Goal: Task Accomplishment & Management: Complete application form

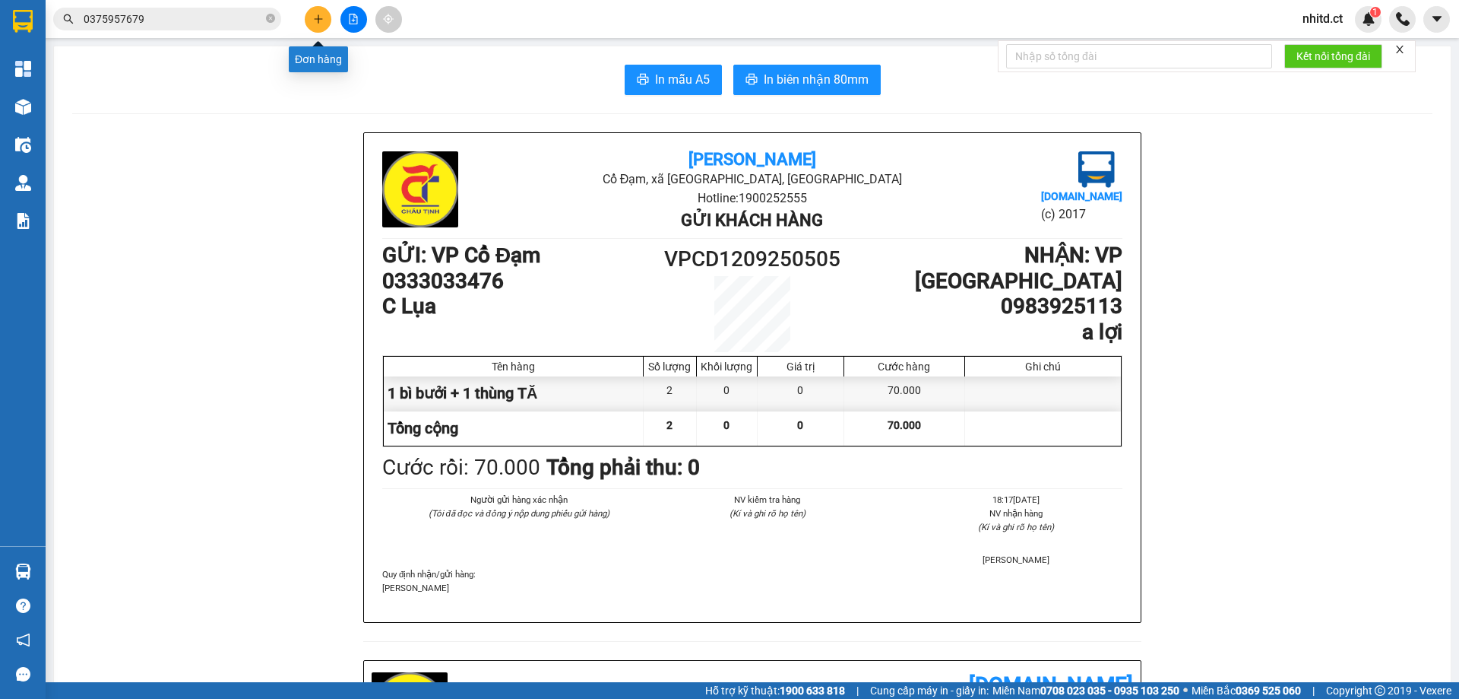
scroll to position [608, 0]
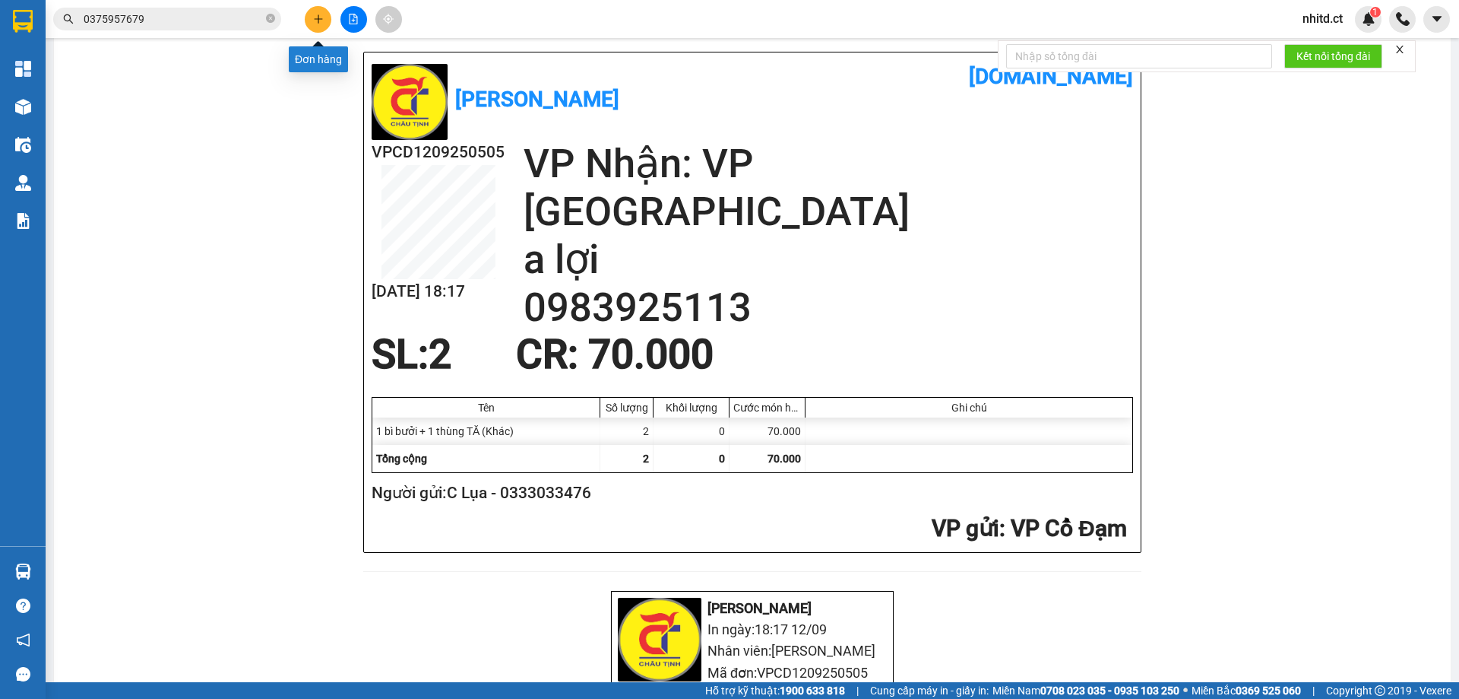
click at [319, 21] on icon "plus" at bounding box center [318, 19] width 11 height 11
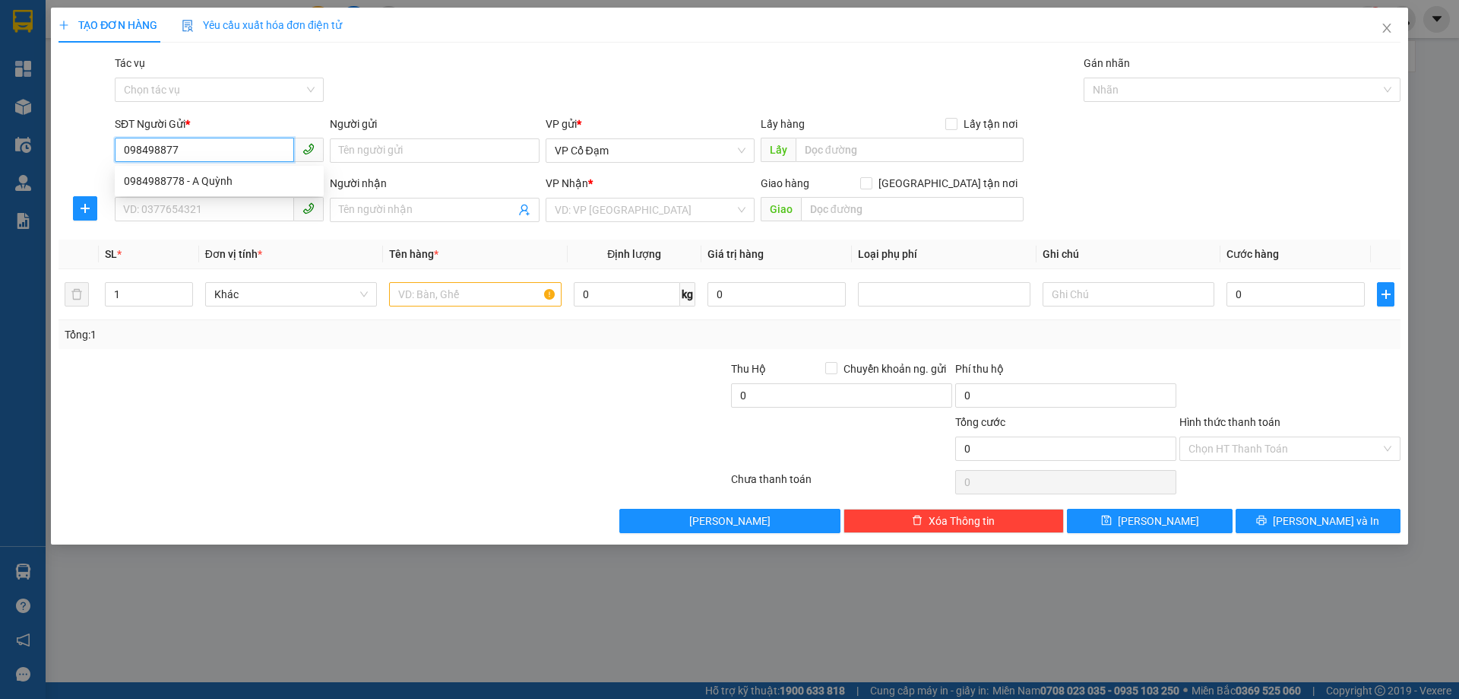
type input "0984988778"
click at [207, 179] on div "0984988778 - A Quỳnh" at bounding box center [219, 181] width 191 height 17
type input "A Quỳnh"
type input "0988638089"
type input "[PERSON_NAME]"
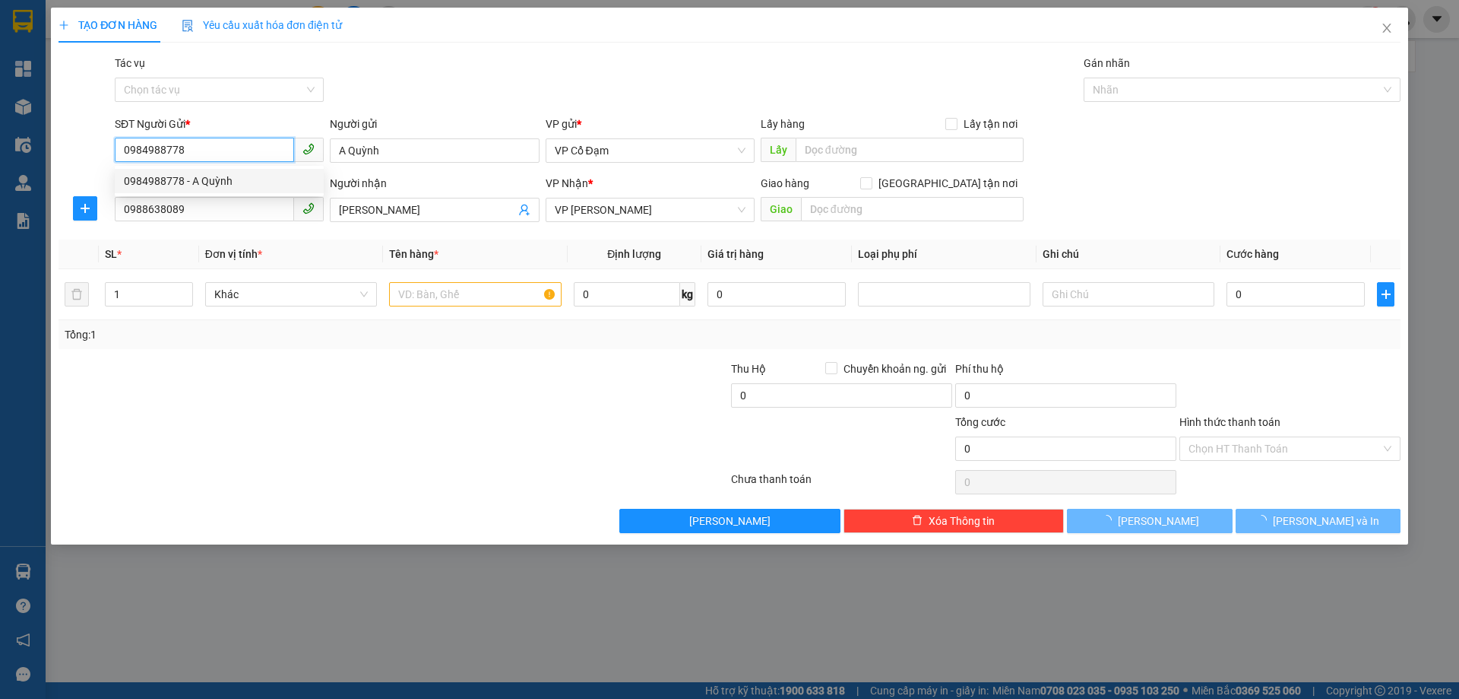
type input "80.000"
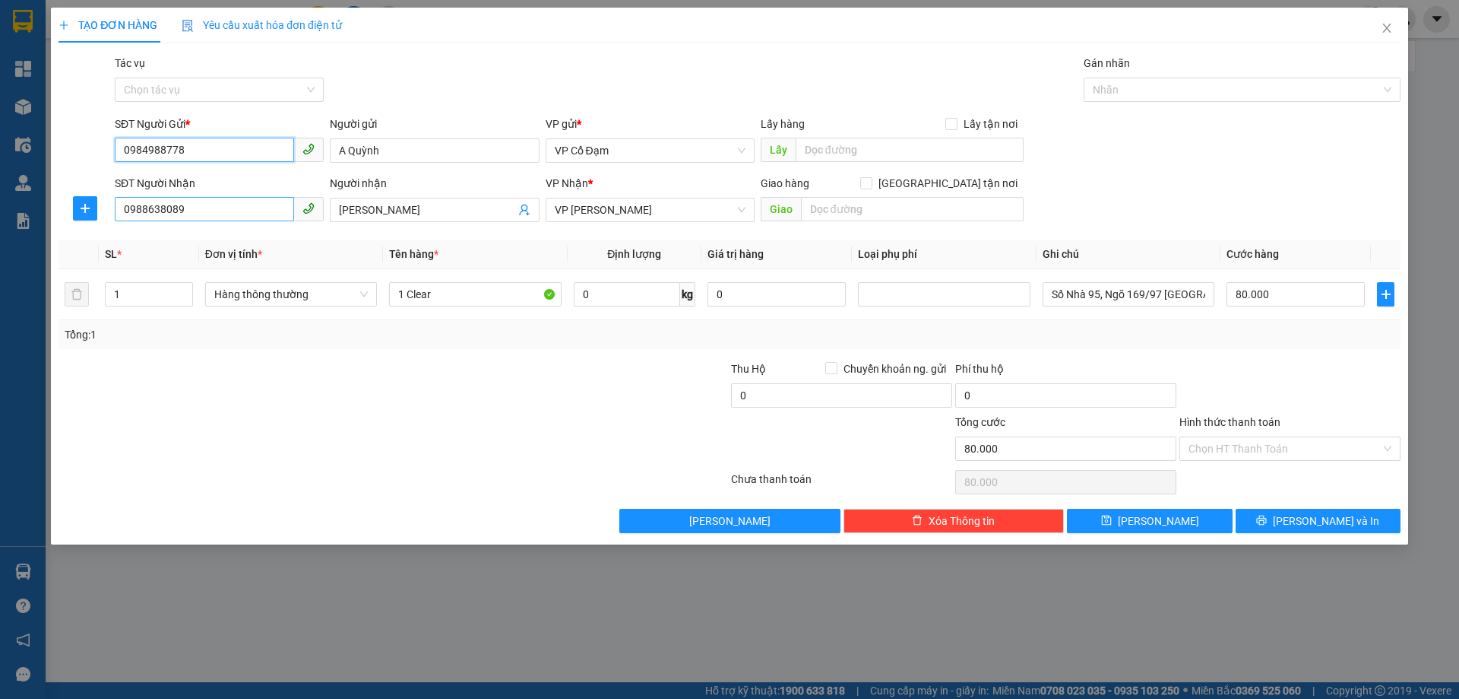
type input "0984988778"
click at [194, 211] on input "0988638089" at bounding box center [204, 209] width 179 height 24
click at [214, 237] on div "0988638089 - [PERSON_NAME]" at bounding box center [219, 240] width 191 height 17
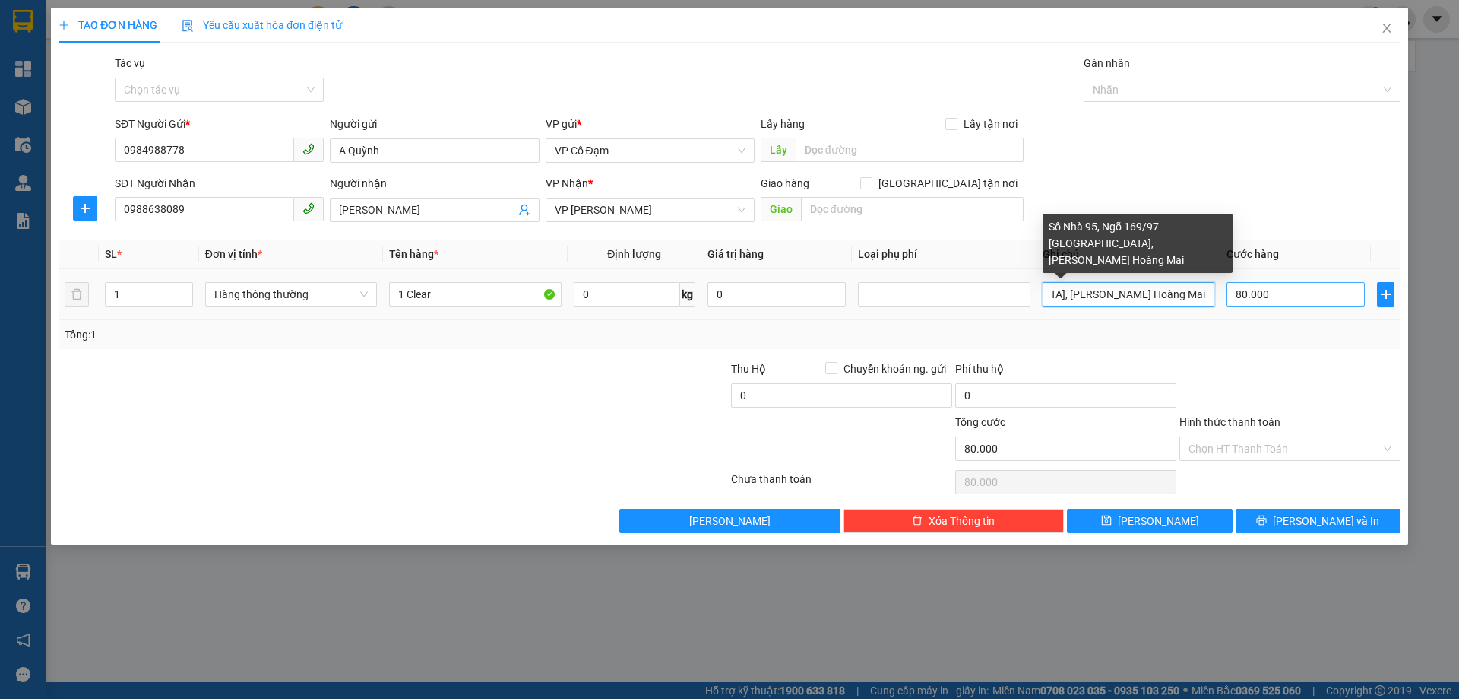
scroll to position [0, 219]
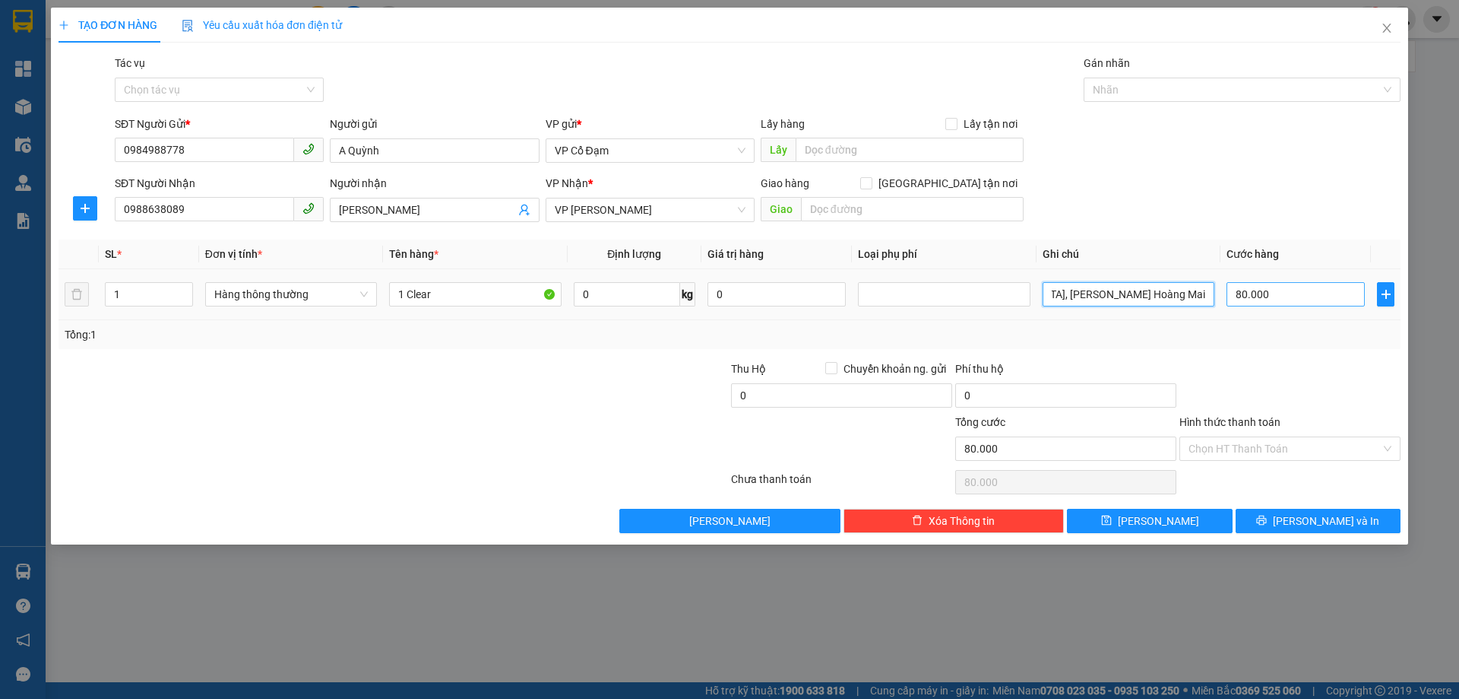
drag, startPoint x: 1052, startPoint y: 294, endPoint x: 1335, endPoint y: 290, distance: 282.8
click at [1335, 290] on tr "1 Hàng thông thường 1 Clear 0 kg 0 Số Nhà 95, Ngõ 169/97 [GEOGRAPHIC_DATA], [PE…" at bounding box center [730, 294] width 1342 height 51
click at [182, 286] on span "up" at bounding box center [184, 290] width 9 height 9
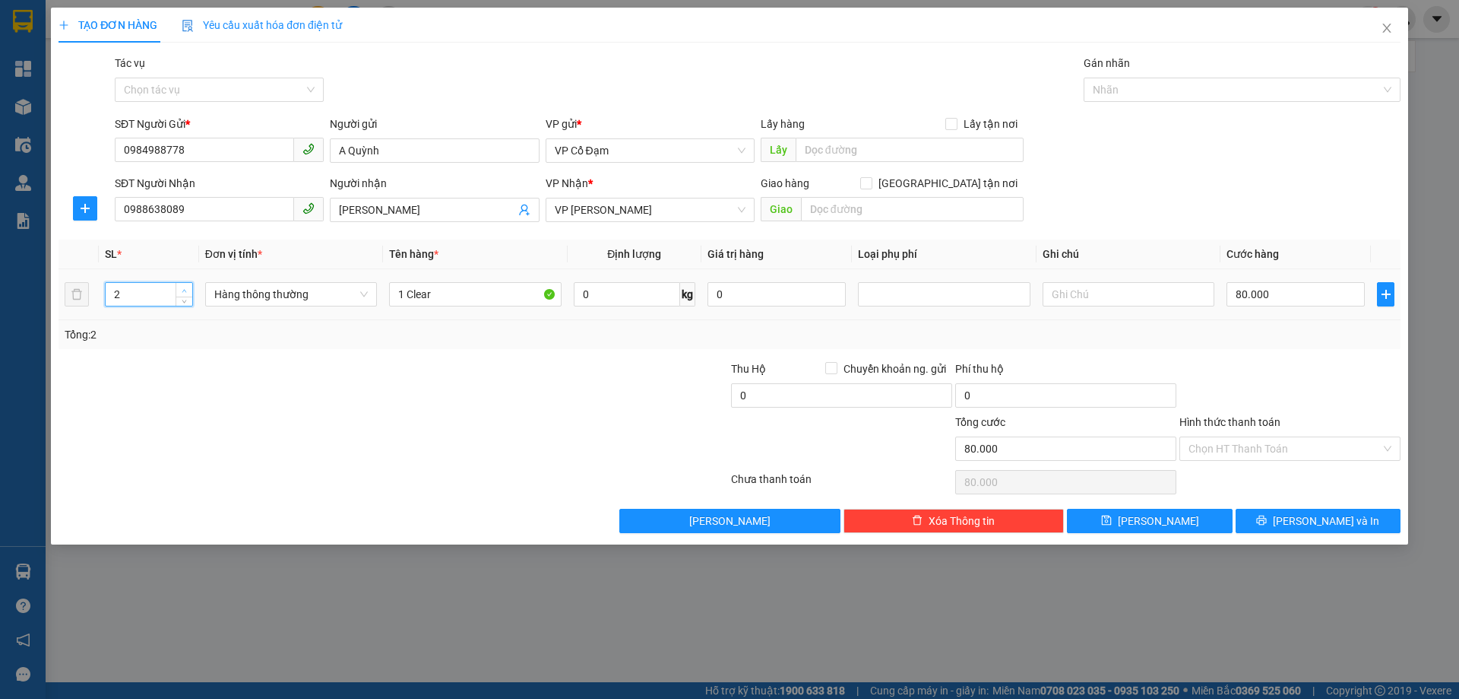
type input "3"
click at [296, 292] on span "Hàng thông thường" at bounding box center [291, 294] width 154 height 23
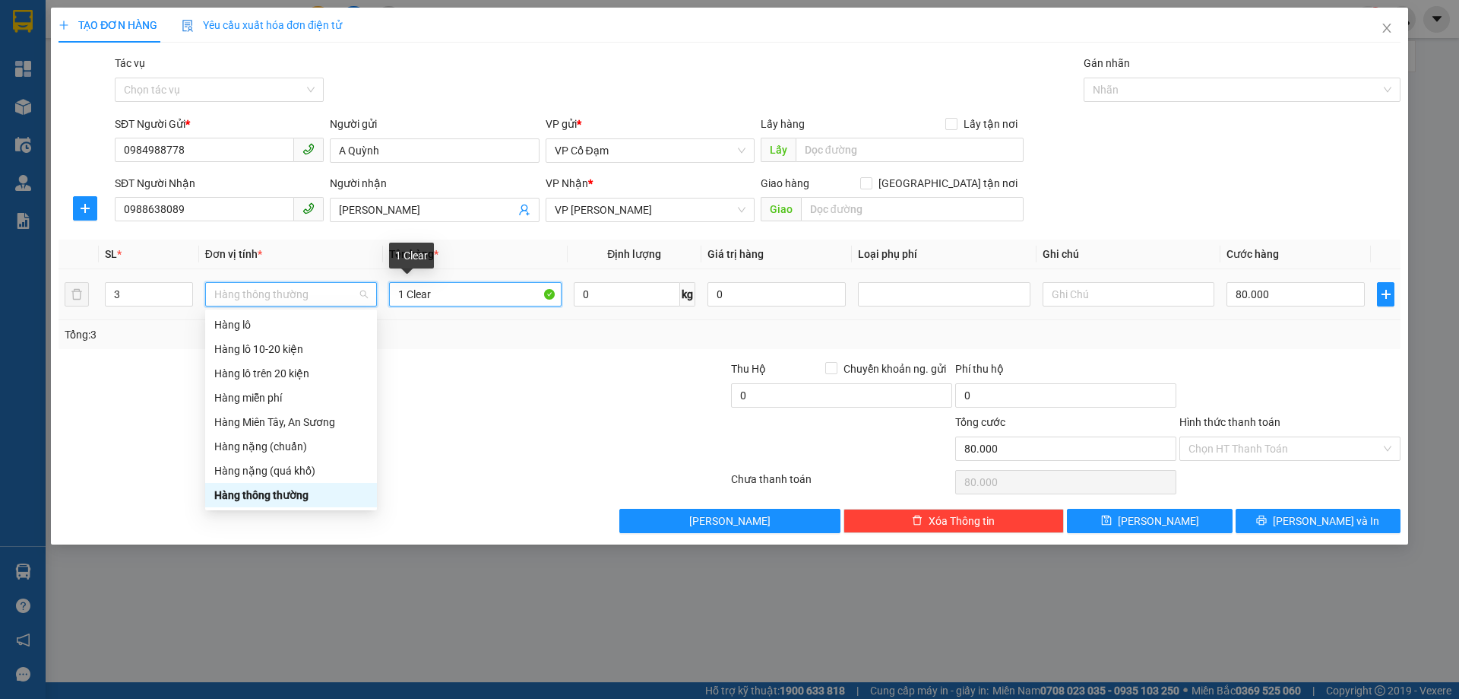
click at [450, 299] on input "1 Clear" at bounding box center [475, 294] width 172 height 24
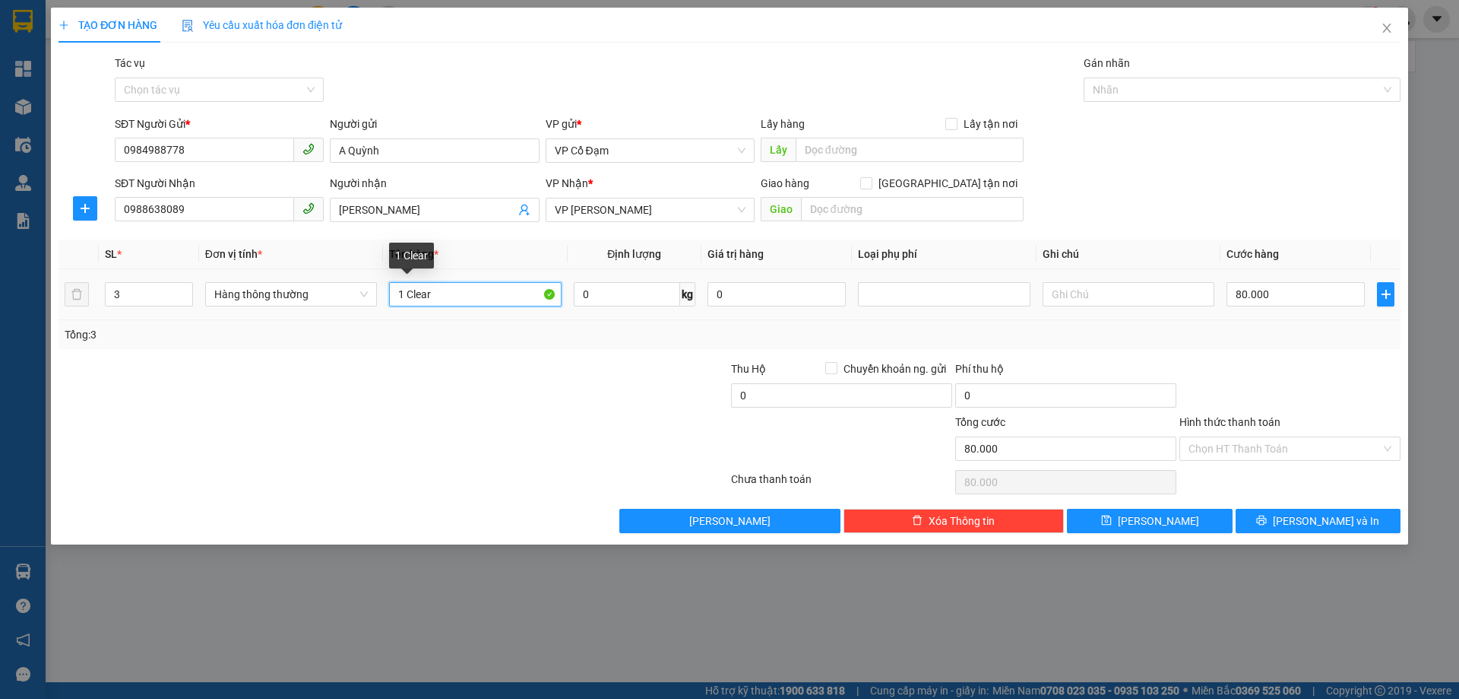
drag, startPoint x: 451, startPoint y: 299, endPoint x: 406, endPoint y: 296, distance: 44.9
click at [406, 296] on input "1 Clear" at bounding box center [475, 294] width 172 height 24
type input "1 xe máy số drem+1 xốp+1 bì"
click at [1283, 294] on input "80.000" at bounding box center [1296, 294] width 138 height 24
type input "3"
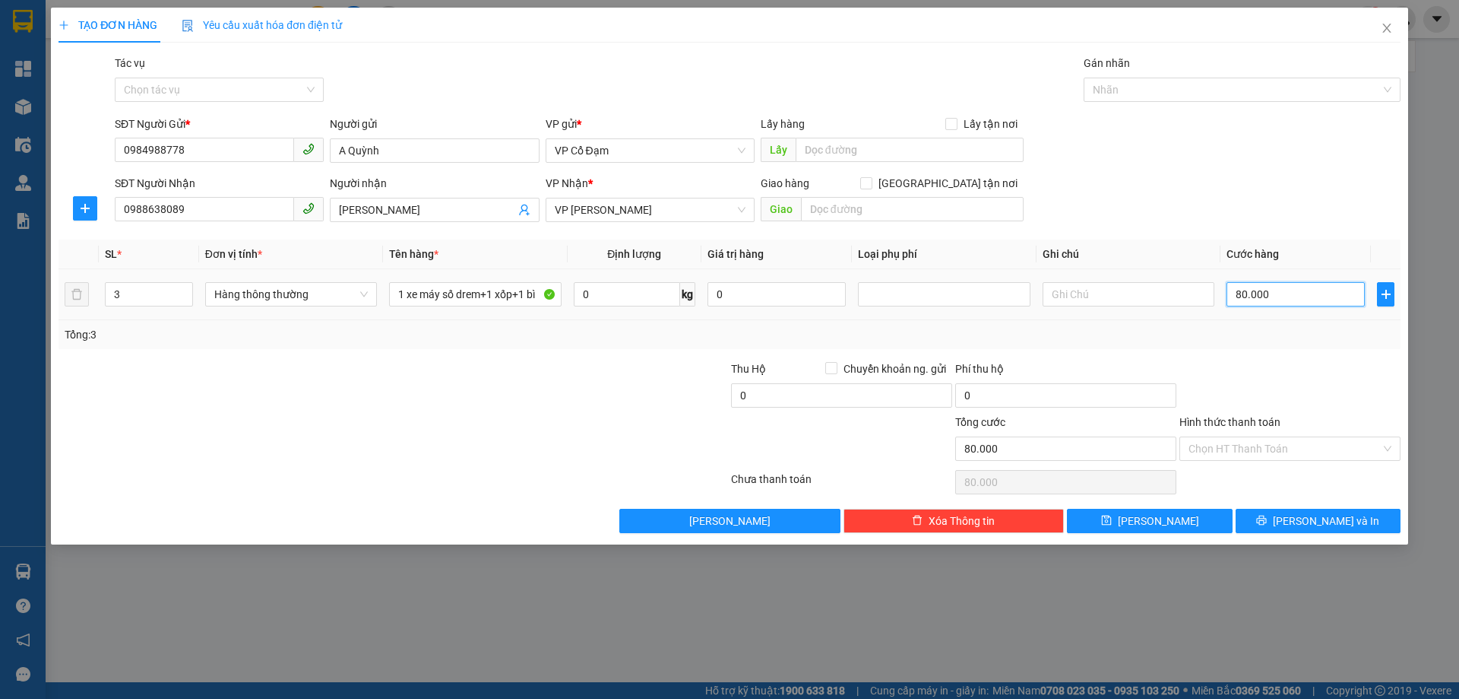
type input "3"
type input "30"
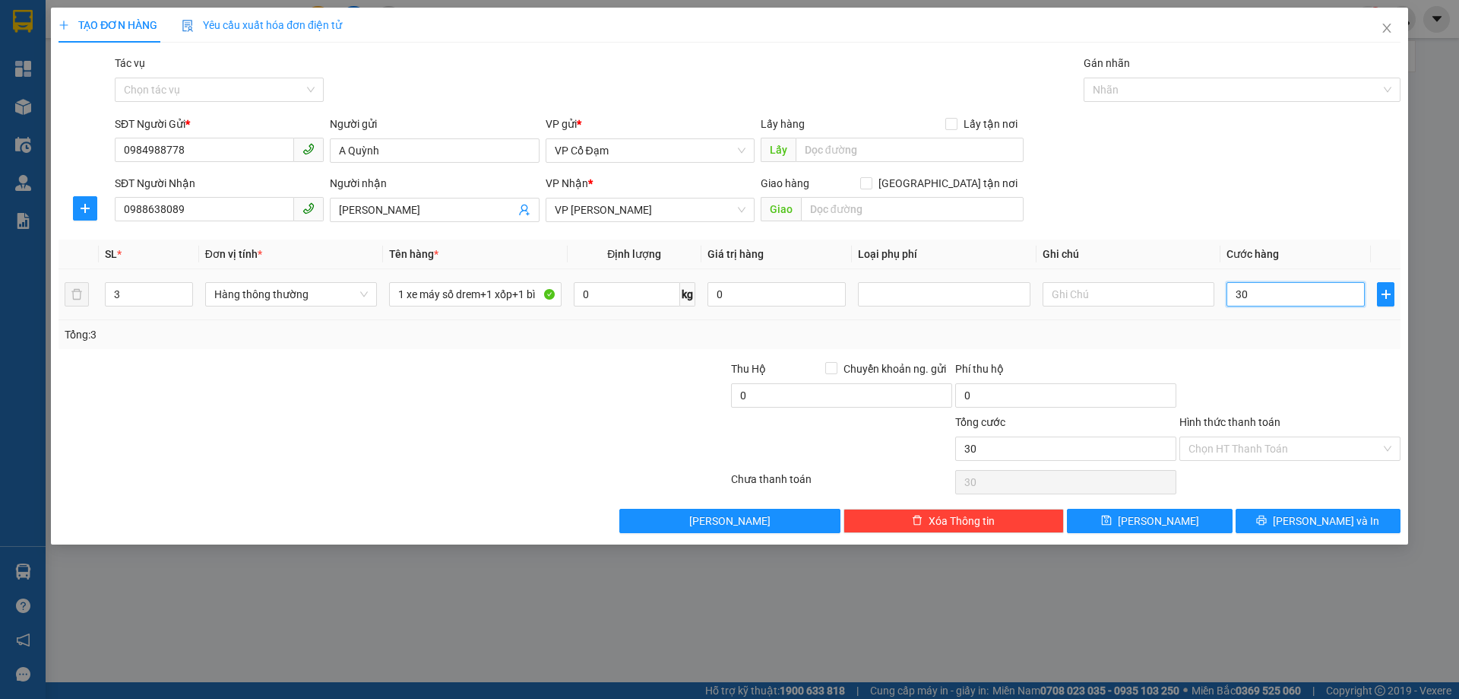
type input "300"
type input "3.000"
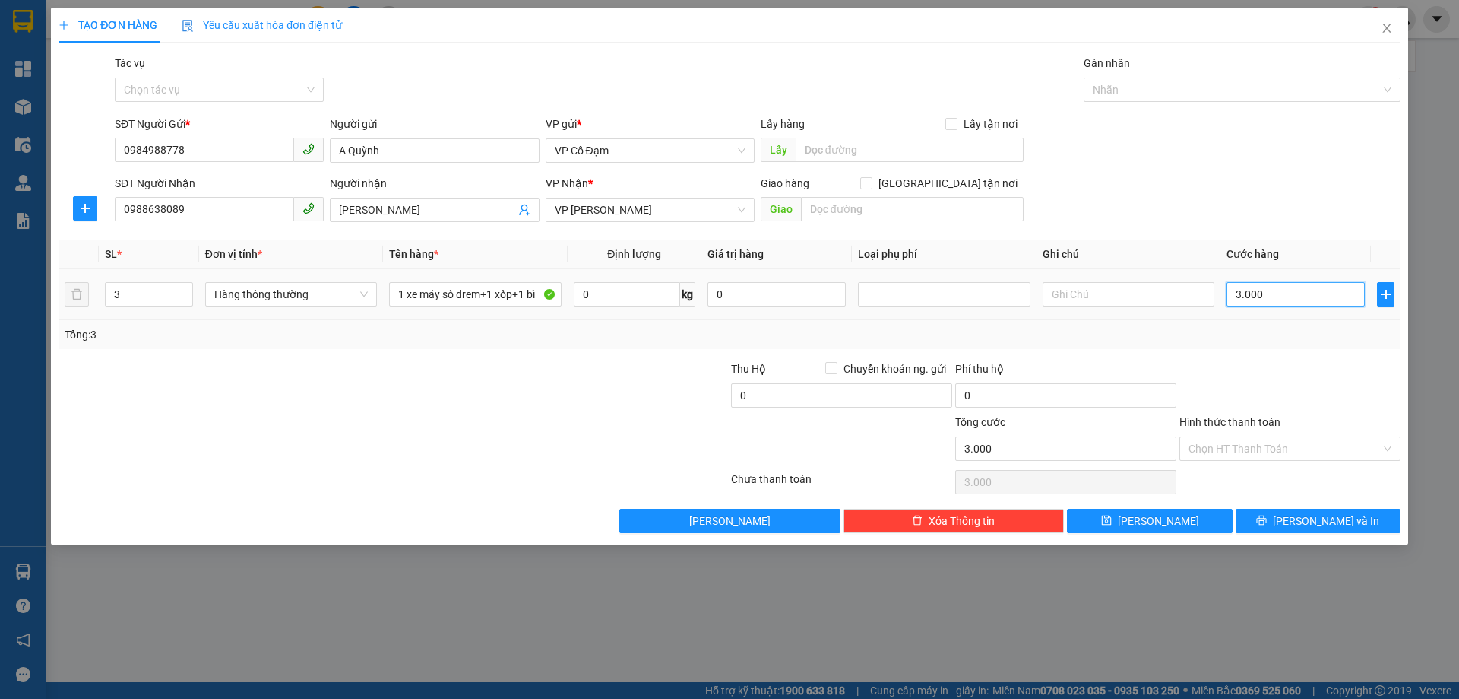
type input "30.000"
type input "300.000"
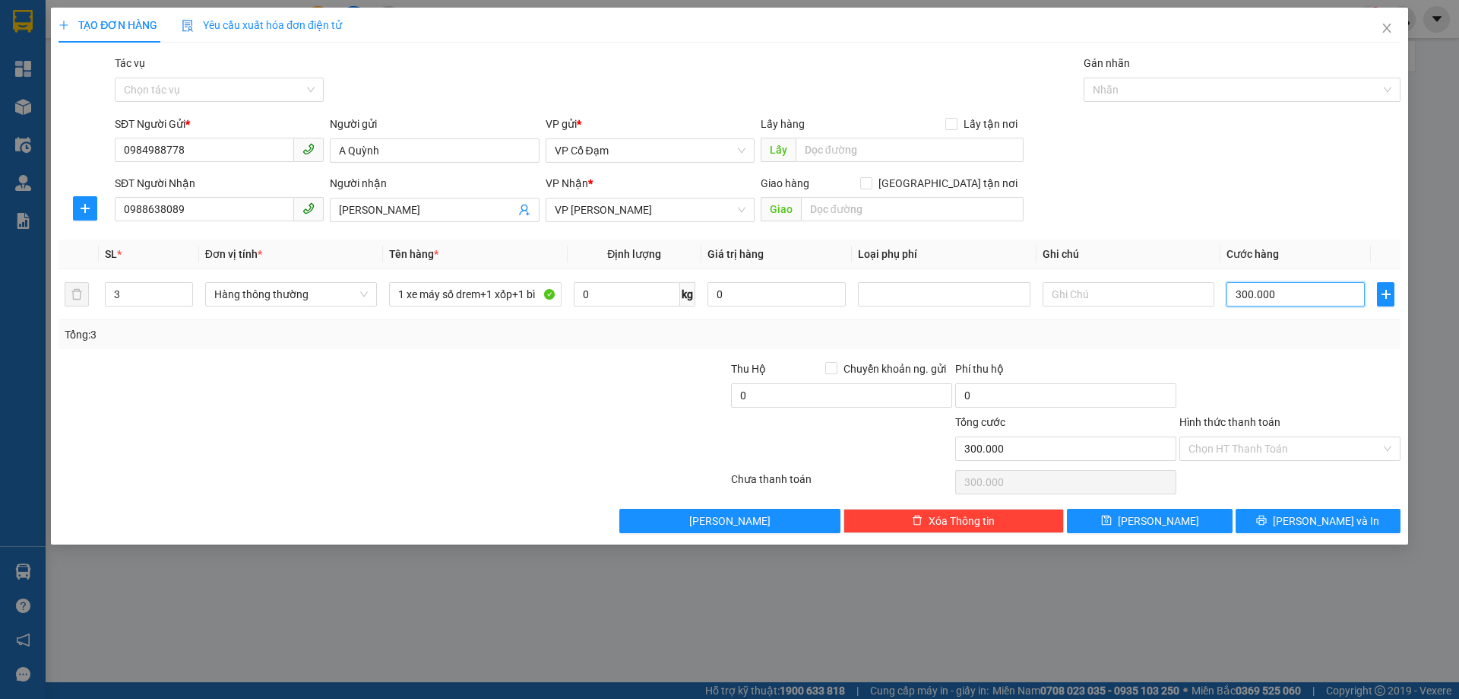
type input "300.000"
click at [1253, 364] on div at bounding box center [1290, 386] width 224 height 53
click at [959, 296] on div at bounding box center [944, 294] width 164 height 18
click at [1108, 293] on input "text" at bounding box center [1129, 294] width 172 height 24
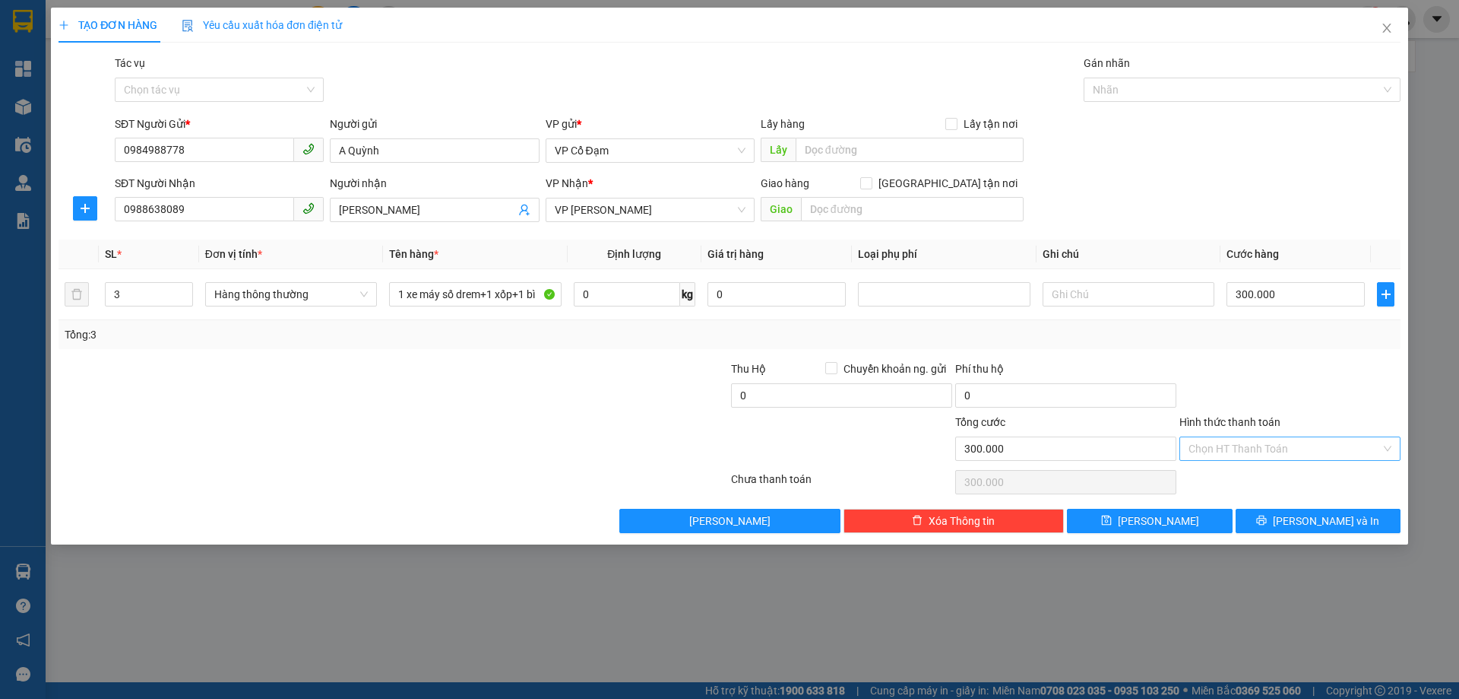
click at [1234, 448] on input "Hình thức thanh toán" at bounding box center [1285, 448] width 192 height 23
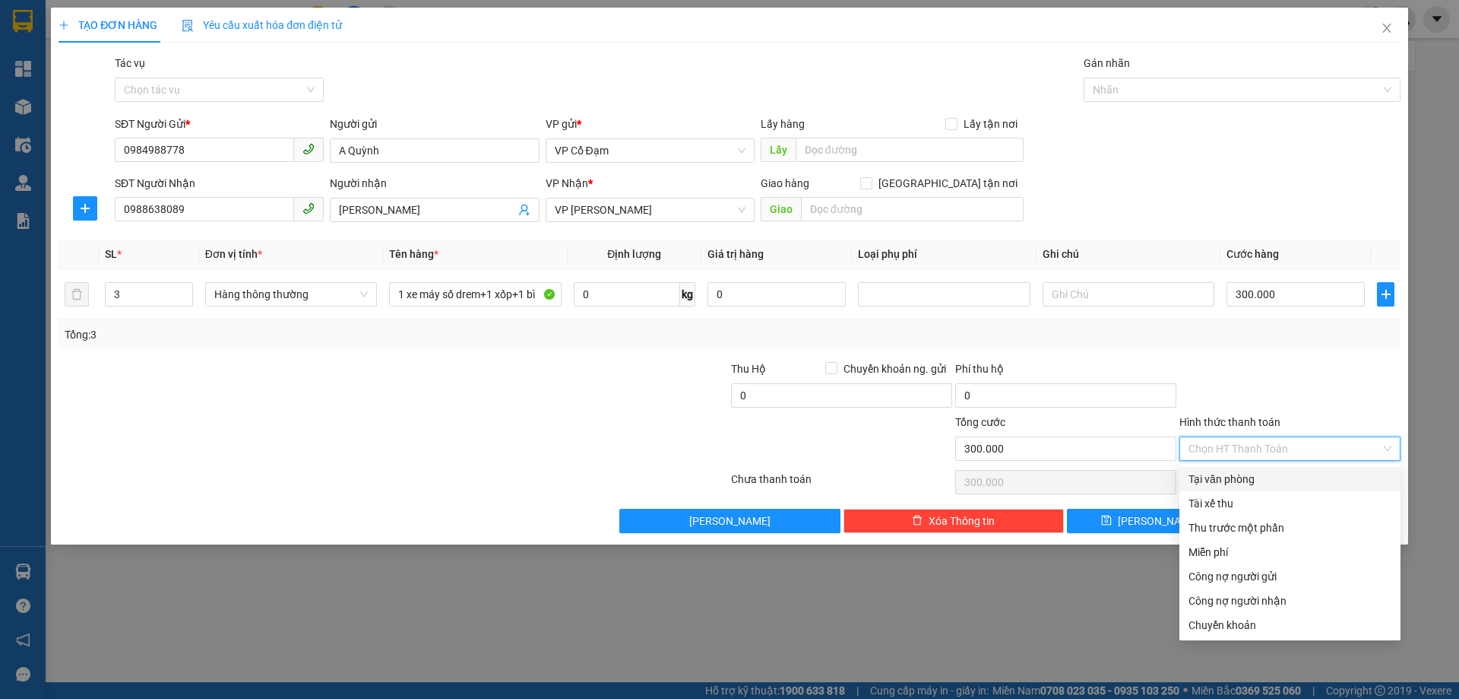
click at [1227, 477] on div "Tại văn phòng" at bounding box center [1290, 479] width 203 height 17
type input "0"
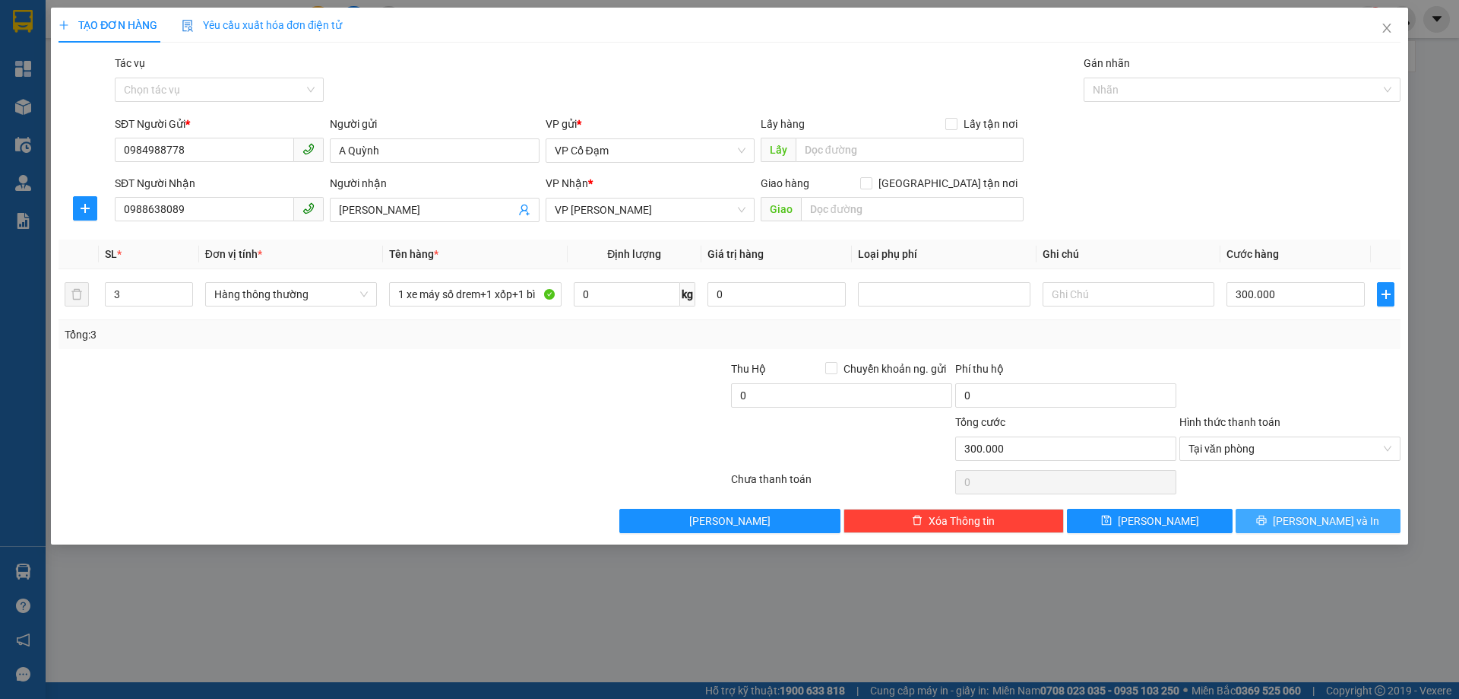
click at [1270, 513] on button "[PERSON_NAME] và In" at bounding box center [1318, 521] width 165 height 24
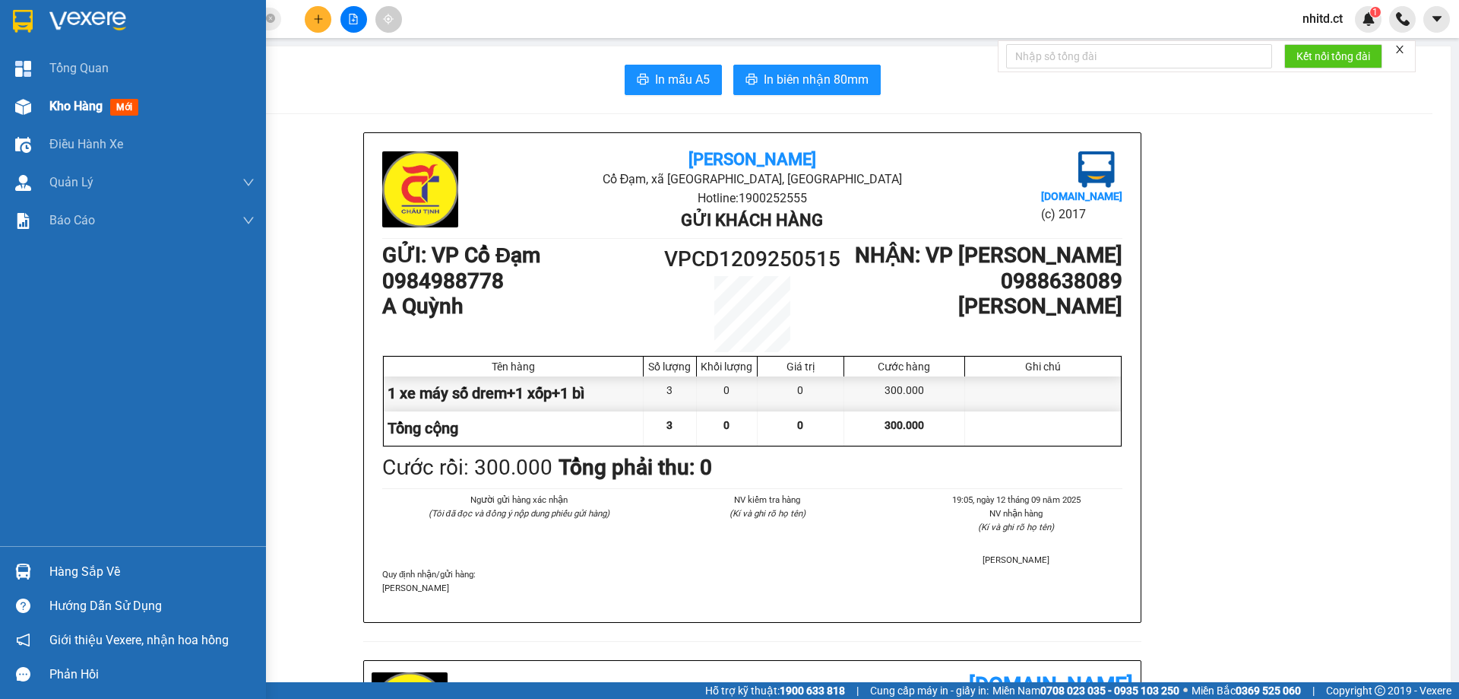
click at [24, 105] on img at bounding box center [23, 107] width 16 height 16
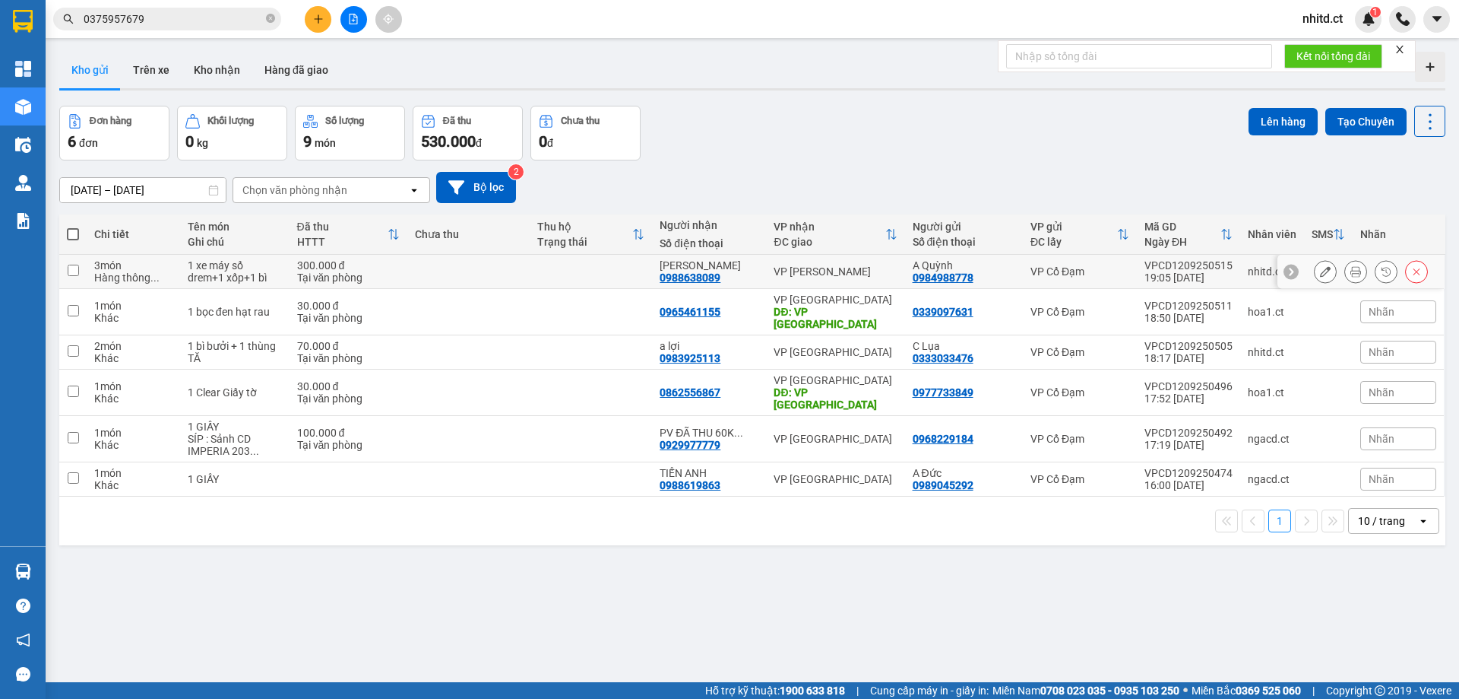
click at [73, 270] on input "checkbox" at bounding box center [73, 270] width 11 height 11
checkbox input "true"
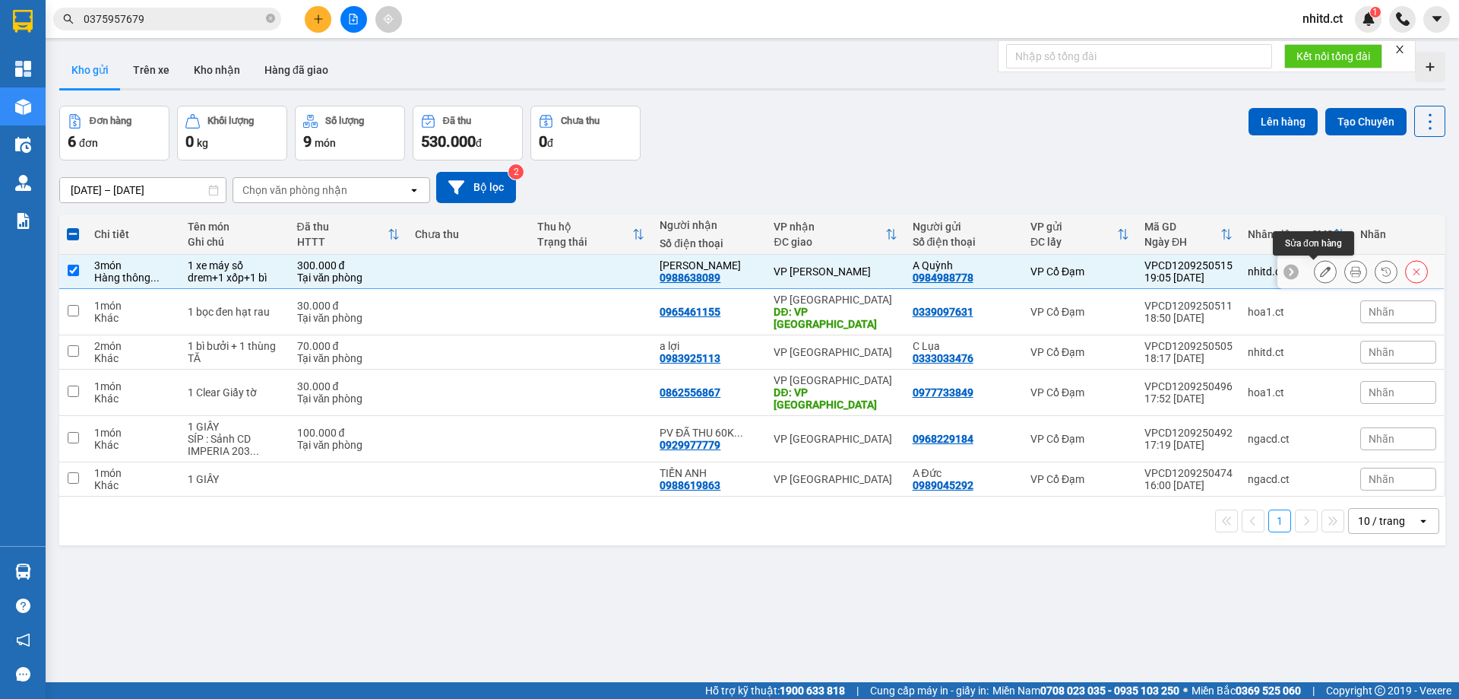
click at [1320, 274] on icon at bounding box center [1325, 271] width 11 height 11
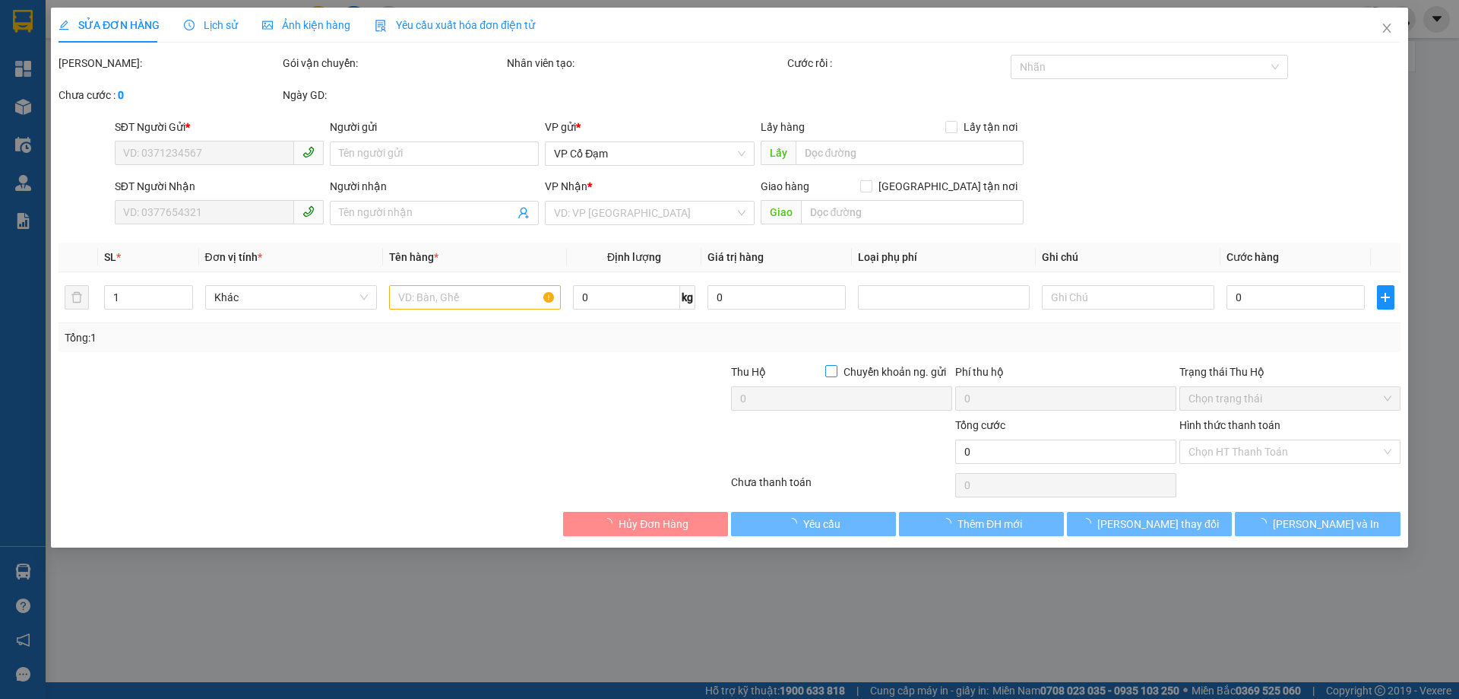
type input "0984988778"
type input "A Quỳnh"
type input "0988638089"
type input "[PERSON_NAME]"
type input "300.000"
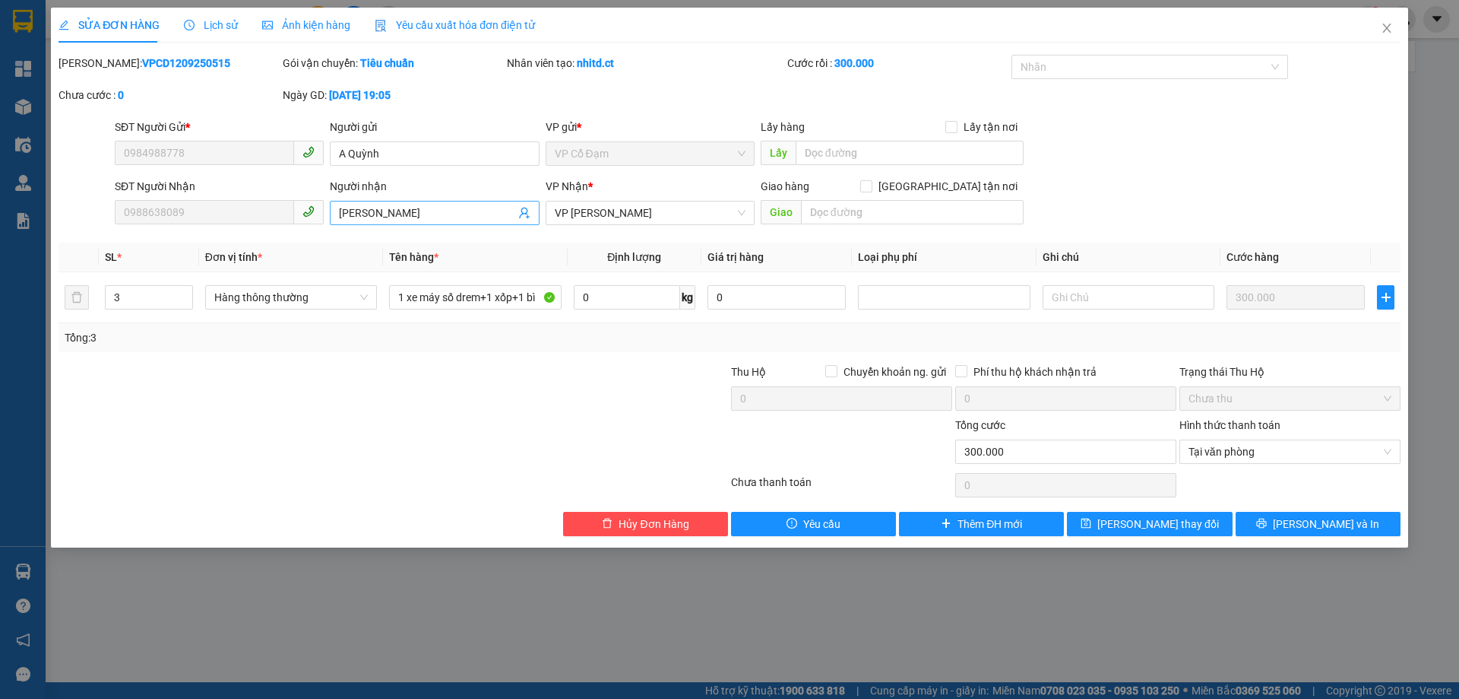
drag, startPoint x: 635, startPoint y: 214, endPoint x: 505, endPoint y: 217, distance: 129.3
click at [505, 217] on div "SĐT Người Nhận 0988638089 Người nhận THÙY DƯƠNG VP Nhận * VP [PERSON_NAME] hàng…" at bounding box center [758, 204] width 1292 height 53
drag, startPoint x: 626, startPoint y: 212, endPoint x: 565, endPoint y: 212, distance: 61.6
click at [565, 212] on span "VP [PERSON_NAME]" at bounding box center [650, 212] width 191 height 23
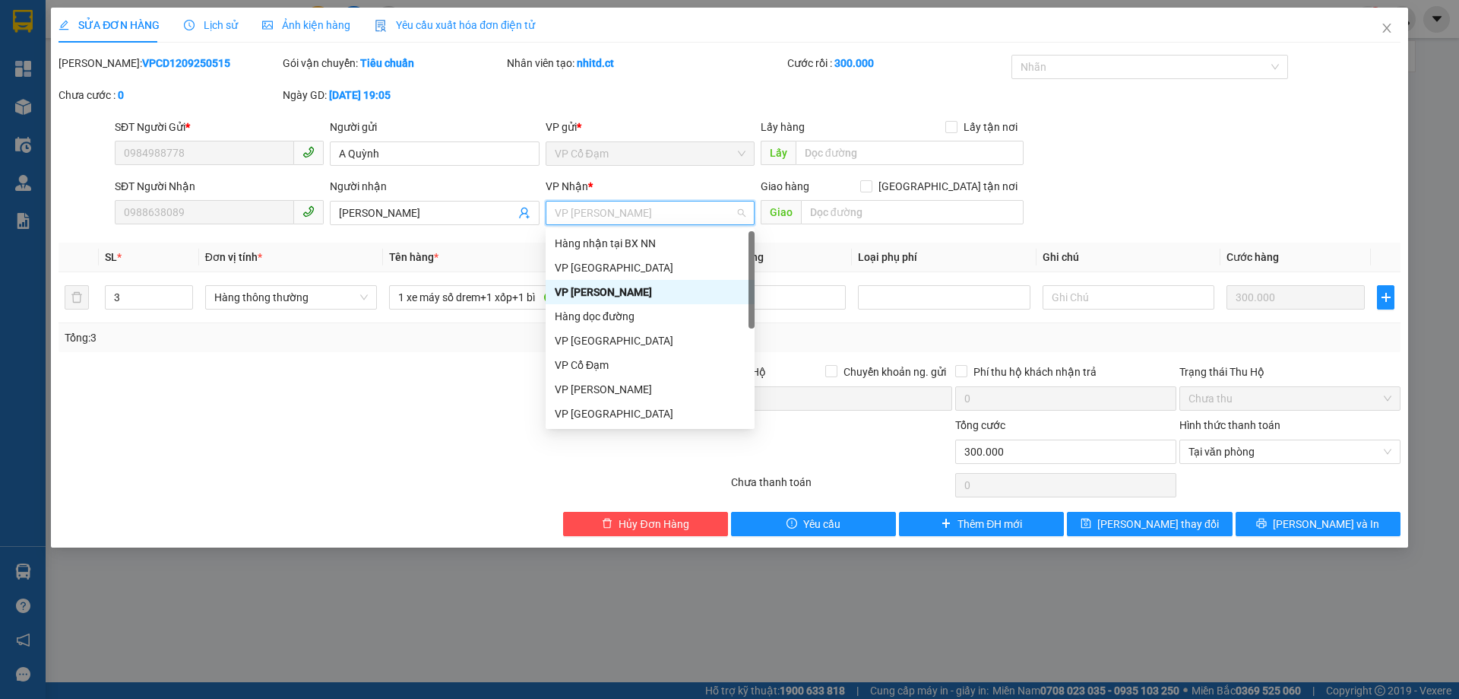
click at [560, 212] on span "VP [PERSON_NAME]" at bounding box center [650, 212] width 191 height 23
click at [581, 267] on div "VP [GEOGRAPHIC_DATA]" at bounding box center [650, 267] width 191 height 17
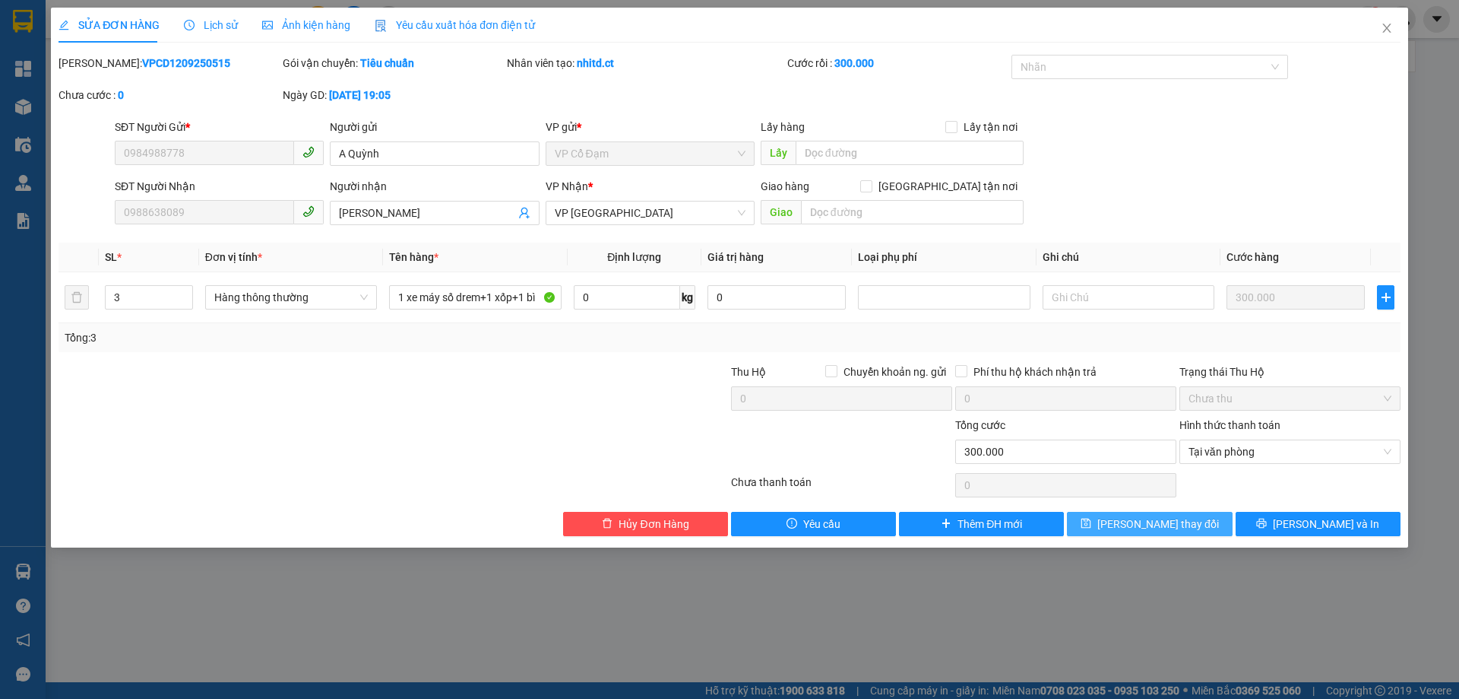
click at [1135, 521] on span "[PERSON_NAME] thay đổi" at bounding box center [1159, 523] width 122 height 17
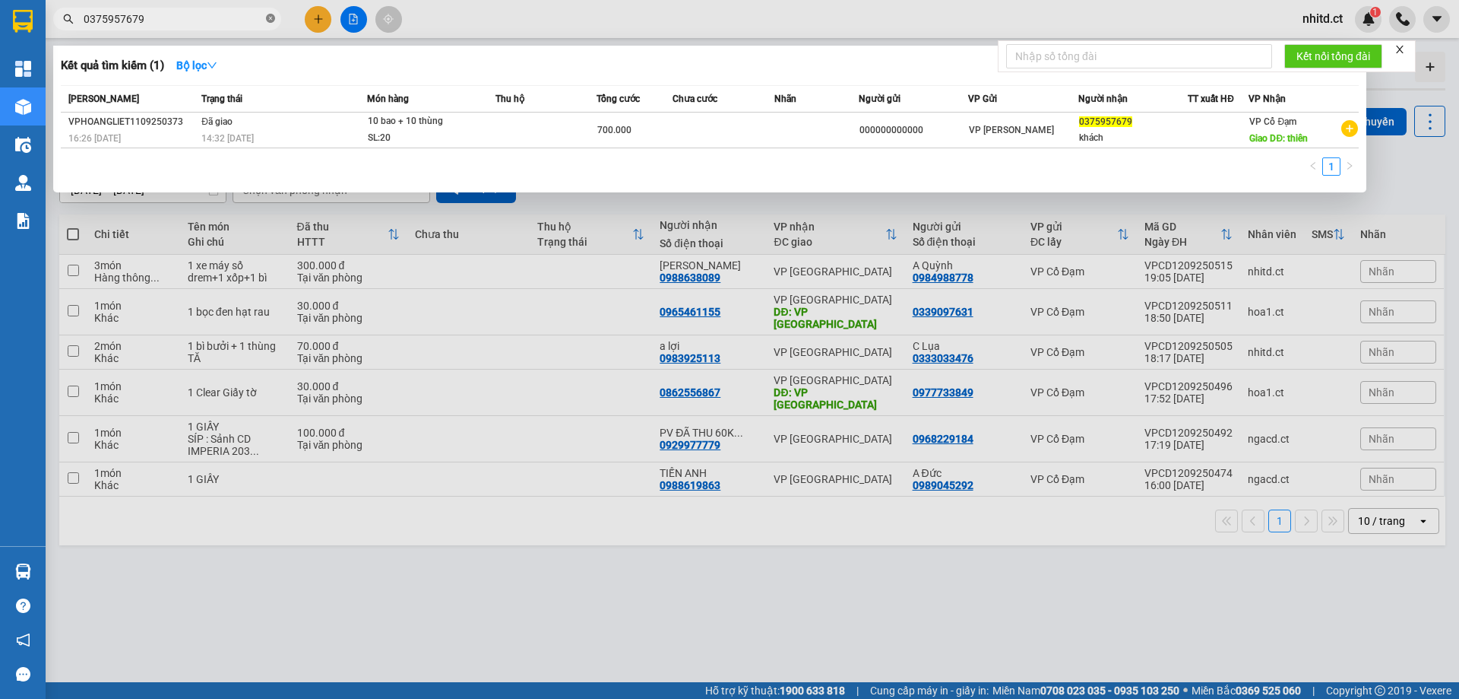
click at [270, 17] on icon "close-circle" at bounding box center [270, 18] width 9 height 9
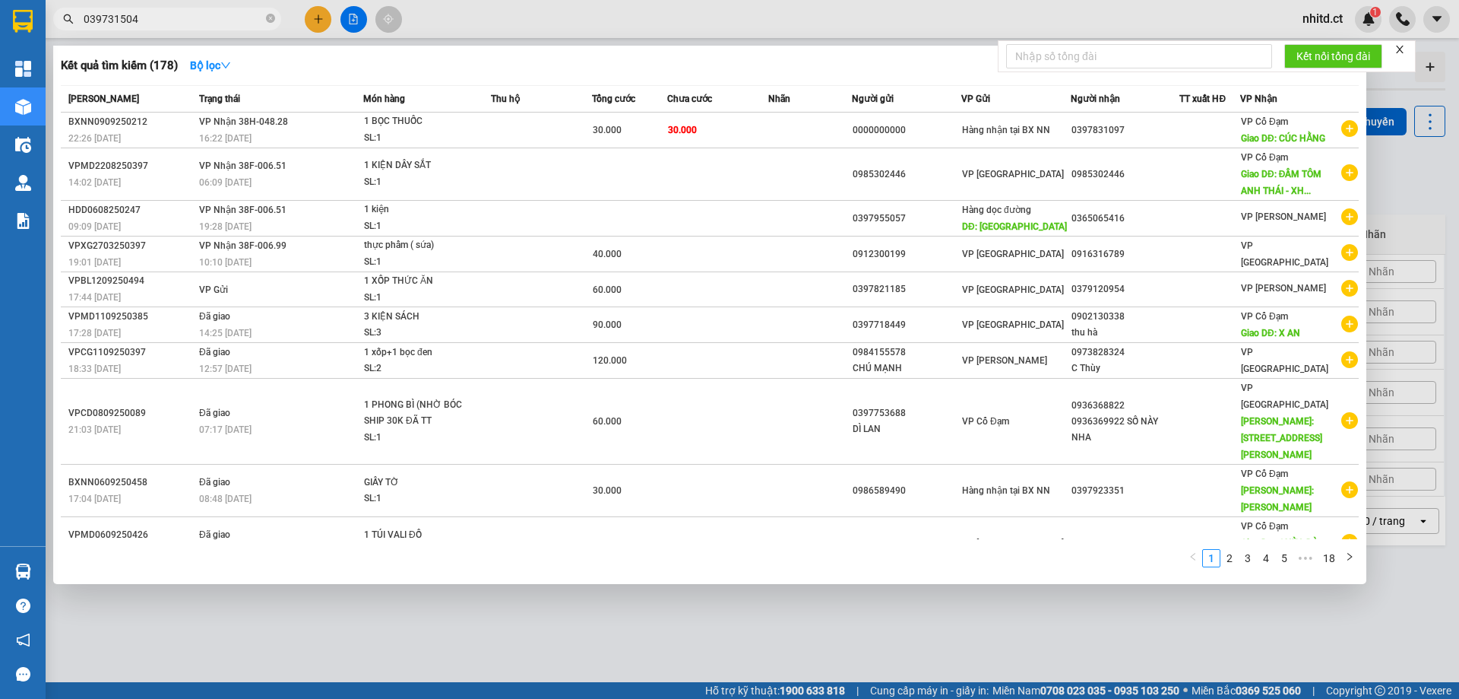
type input "0397315048"
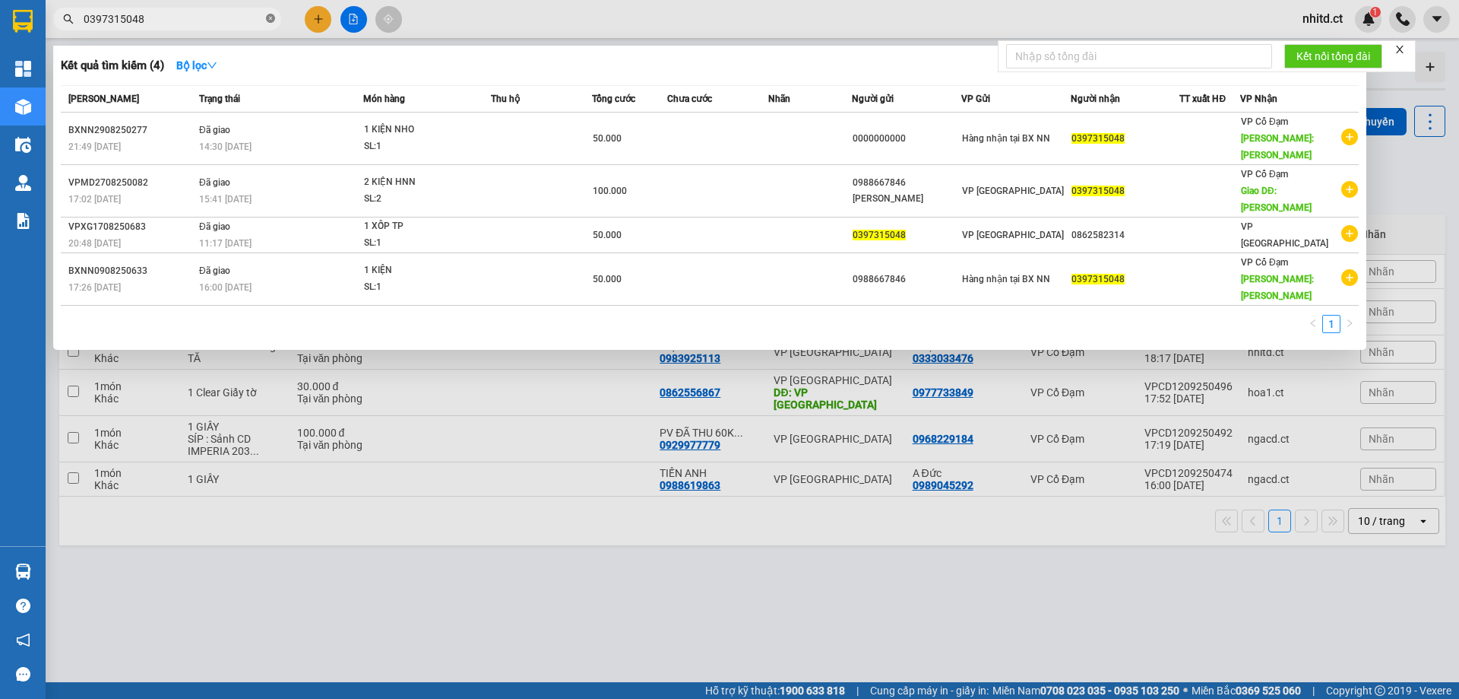
click at [269, 18] on icon "close-circle" at bounding box center [270, 18] width 9 height 9
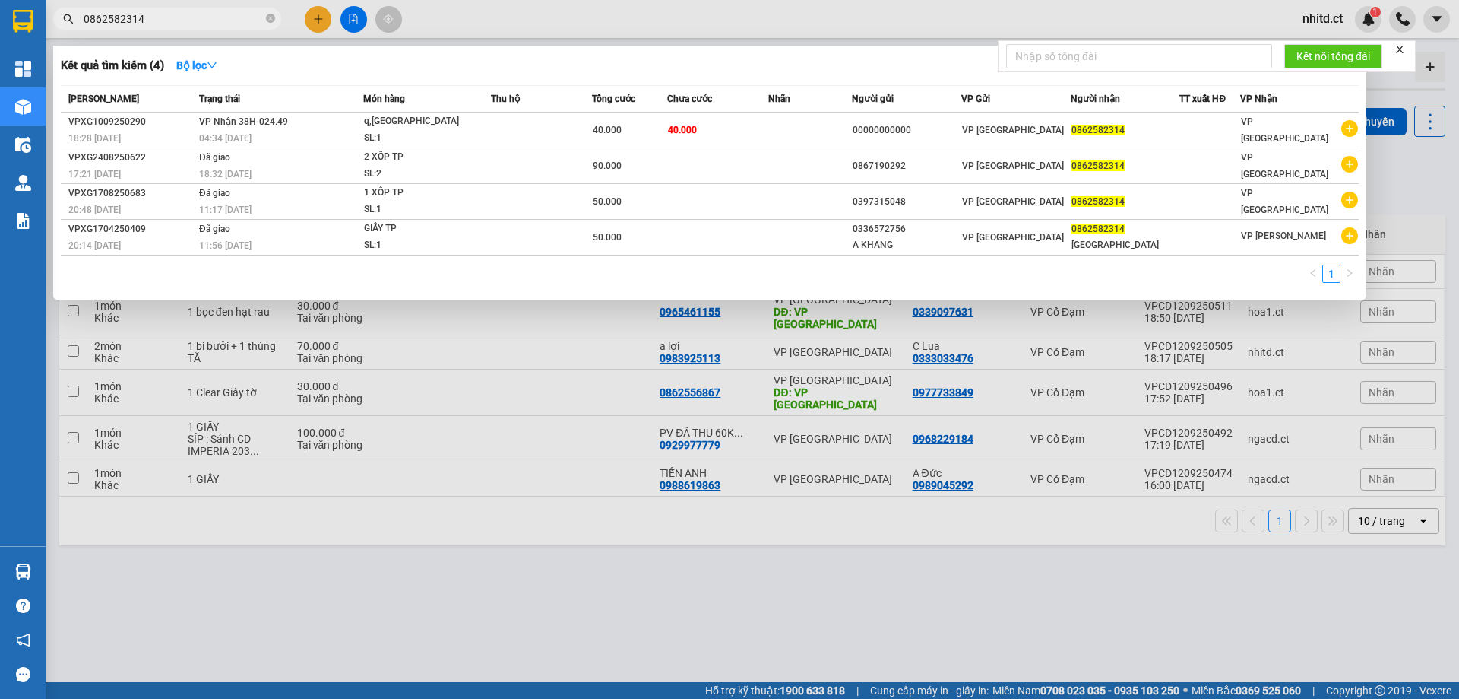
type input "0862582314"
